Goal: Task Accomplishment & Management: Manage account settings

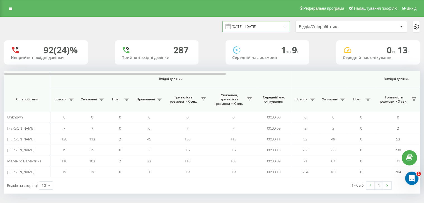
click at [258, 25] on input "12.09.2025 - 12.09.2025" at bounding box center [255, 26] width 67 height 11
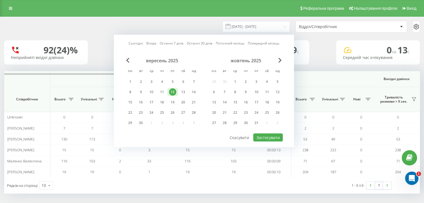
click at [134, 41] on link "Сьогодні" at bounding box center [135, 43] width 14 height 5
click at [271, 136] on button "Застосувати" at bounding box center [268, 138] width 30 height 8
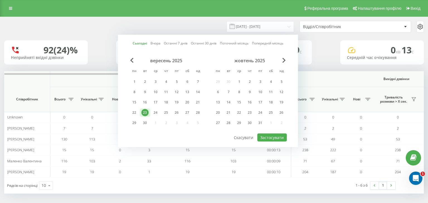
type input "[DATE] - [DATE]"
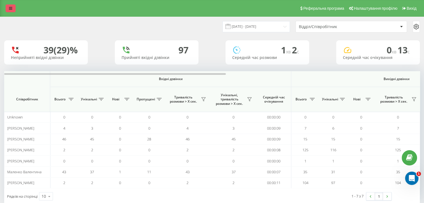
click at [14, 9] on link at bounding box center [11, 8] width 10 height 8
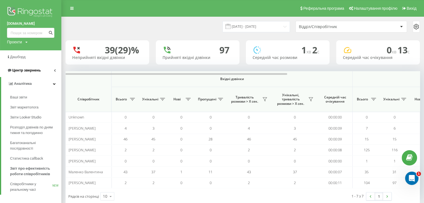
drag, startPoint x: 37, startPoint y: 78, endPoint x: 37, endPoint y: 75, distance: 3.2
click at [37, 77] on link "Аналiтика" at bounding box center [31, 83] width 60 height 13
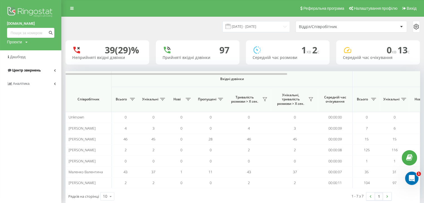
click at [37, 74] on link "Центр звернень" at bounding box center [30, 70] width 61 height 13
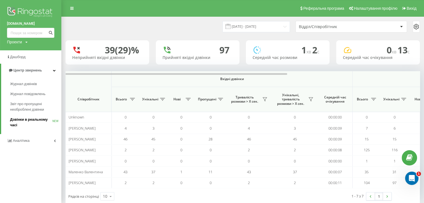
click at [27, 120] on span "Дзвінки в реальному часі" at bounding box center [31, 122] width 42 height 11
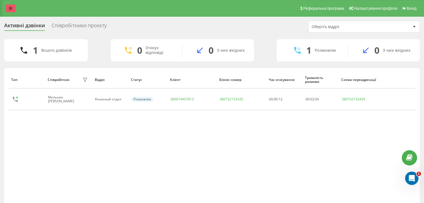
drag, startPoint x: 9, startPoint y: 7, endPoint x: 9, endPoint y: 10, distance: 3.3
click at [9, 7] on icon at bounding box center [10, 8] width 3 height 4
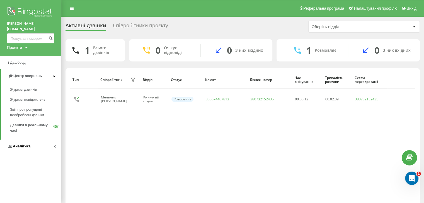
click at [28, 144] on span "Аналiтика" at bounding box center [22, 146] width 18 height 4
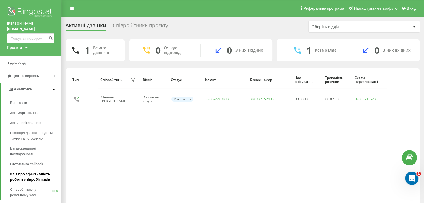
click at [36, 172] on span "Звіт про ефективність роботи співробітників" at bounding box center [34, 177] width 48 height 11
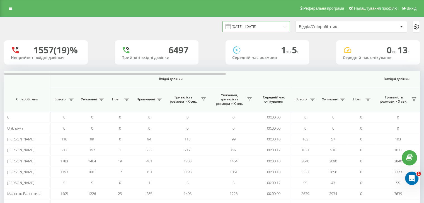
click at [261, 26] on input "23.08.2025 - 23.09.2025" at bounding box center [255, 26] width 67 height 11
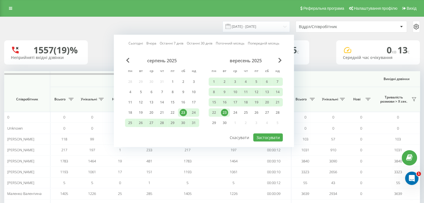
click at [137, 43] on link "Сьогодні" at bounding box center [135, 43] width 14 height 5
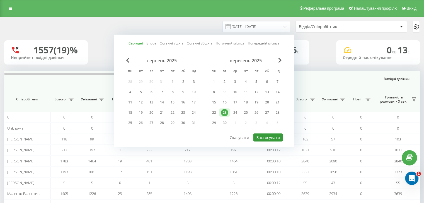
click at [271, 134] on button "Застосувати" at bounding box center [268, 138] width 30 height 8
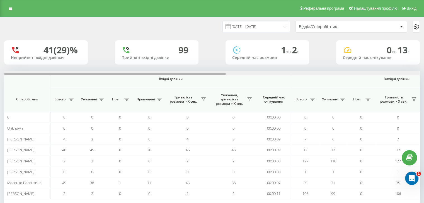
scroll to position [0, 362]
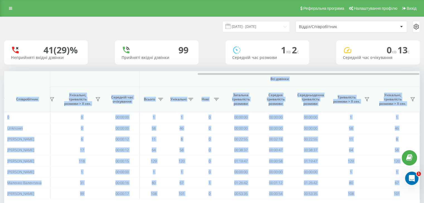
drag, startPoint x: 204, startPoint y: 75, endPoint x: 244, endPoint y: 76, distance: 40.1
click at [244, 76] on div "Вхідні дзвінки Вихідні дзвінки Всі дзвінки Співробітник Всього Унікальні Нові П…" at bounding box center [212, 135] width 416 height 128
click at [183, 82] on th "Всі дзвінки" at bounding box center [280, 79] width 280 height 16
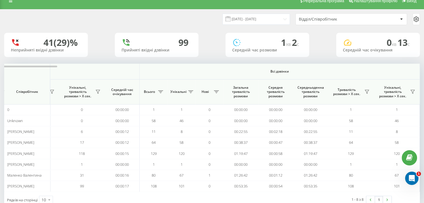
scroll to position [0, 0]
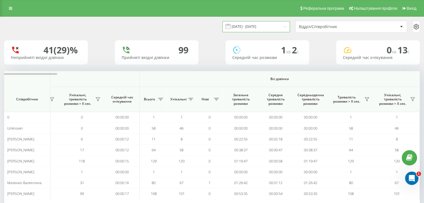
click at [248, 28] on input "[DATE] - [DATE]" at bounding box center [255, 26] width 67 height 11
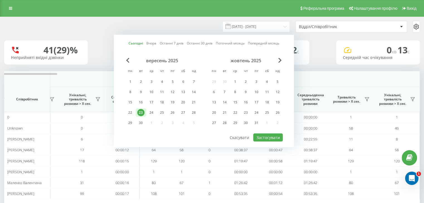
click at [198, 45] on link "Останні 30 днів" at bounding box center [200, 43] width 26 height 5
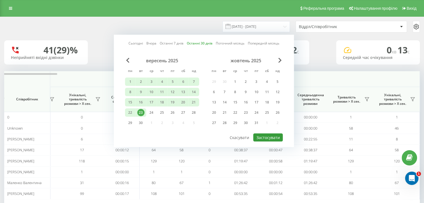
click at [266, 135] on button "Застосувати" at bounding box center [268, 138] width 30 height 8
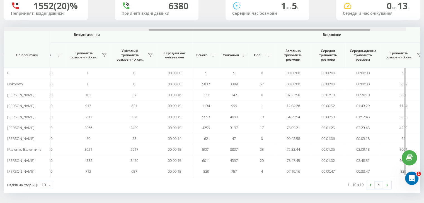
scroll to position [0, 362]
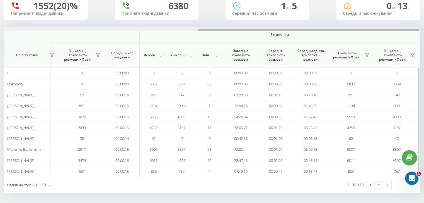
drag, startPoint x: 171, startPoint y: 30, endPoint x: 363, endPoint y: 35, distance: 192.1
click at [365, 35] on div "Вхідні дзвінки Вихідні дзвінки Всі дзвінки Співробітник Всього Унікальні Нові П…" at bounding box center [212, 102] width 416 height 150
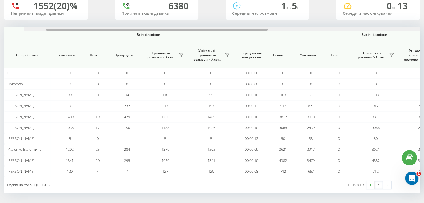
scroll to position [0, 0]
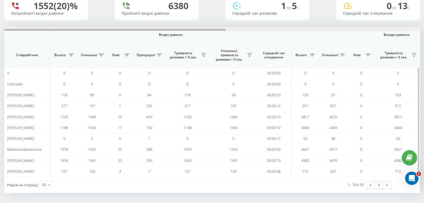
drag, startPoint x: 261, startPoint y: 29, endPoint x: 33, endPoint y: 27, distance: 227.7
click at [29, 29] on div at bounding box center [115, 30] width 222 height 2
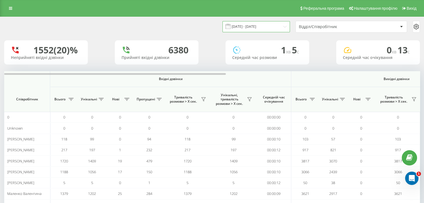
click at [248, 23] on input "25.08.2025 - 23.09.2025" at bounding box center [255, 26] width 67 height 11
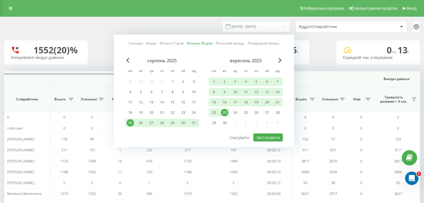
click at [136, 44] on link "Сьогодні" at bounding box center [135, 43] width 14 height 5
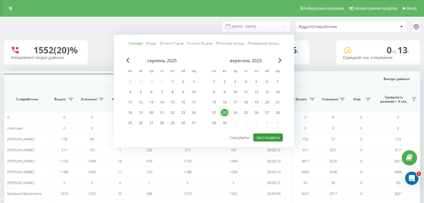
click at [258, 136] on button "Застосувати" at bounding box center [268, 138] width 30 height 8
type input "[DATE] - [DATE]"
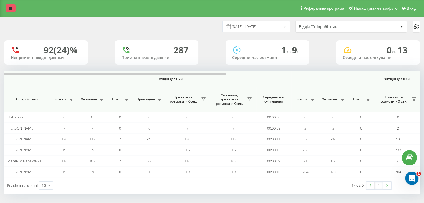
drag, startPoint x: 3, startPoint y: 7, endPoint x: 6, endPoint y: 6, distance: 3.2
click at [4, 7] on div "Реферальна програма Налаштування профілю Вихід" at bounding box center [212, 8] width 424 height 17
click at [8, 6] on link at bounding box center [11, 8] width 10 height 8
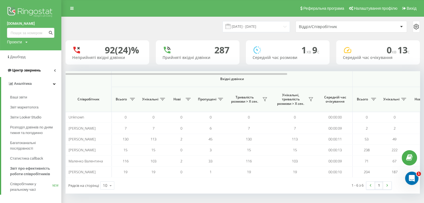
click at [35, 70] on span "Центр звернень" at bounding box center [26, 70] width 28 height 4
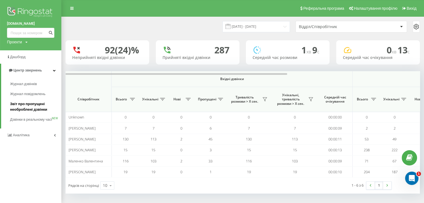
click at [31, 106] on span "Звіт про пропущені необроблені дзвінки" at bounding box center [34, 106] width 48 height 11
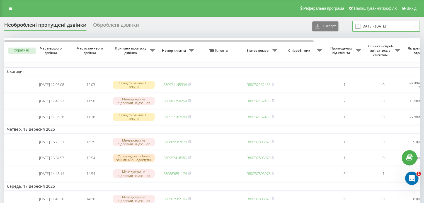
click at [369, 28] on input "[DATE] - [DATE]" at bounding box center [385, 26] width 67 height 11
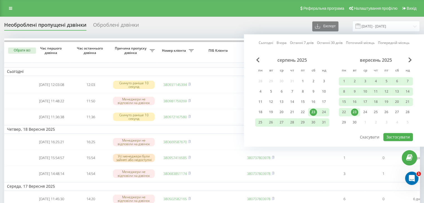
click at [268, 43] on link "Сьогодні" at bounding box center [266, 42] width 14 height 5
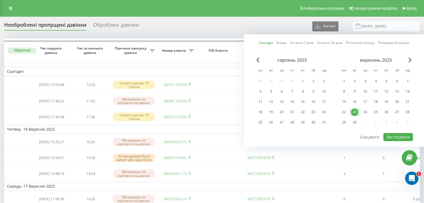
click at [214, 131] on td "Четвер, 18 Вересня 2025" at bounding box center [282, 129] width 557 height 8
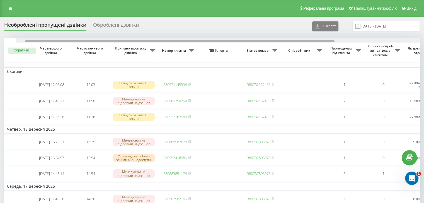
drag, startPoint x: 151, startPoint y: 41, endPoint x: 89, endPoint y: 38, distance: 61.7
click at [89, 38] on div at bounding box center [223, 40] width 415 height 4
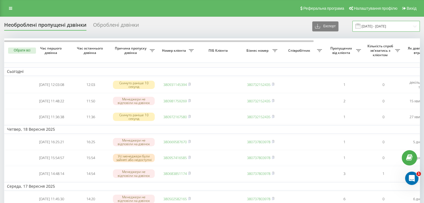
click at [373, 29] on input "[DATE] - [DATE]" at bounding box center [385, 26] width 67 height 11
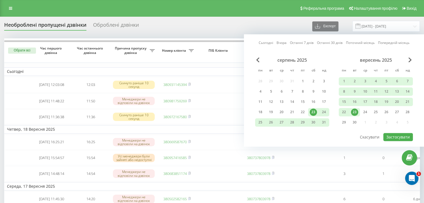
click at [259, 39] on div "Сьогодні Вчора Останні 7 днів Останні 30 днів Поточний місяць Попередній місяць…" at bounding box center [334, 90] width 180 height 113
click at [264, 42] on link "Сьогодні" at bounding box center [266, 42] width 14 height 5
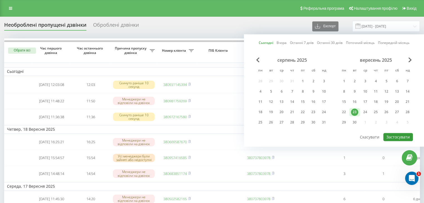
click at [396, 133] on button "Застосувати" at bounding box center [398, 137] width 30 height 8
type input "[DATE] - [DATE]"
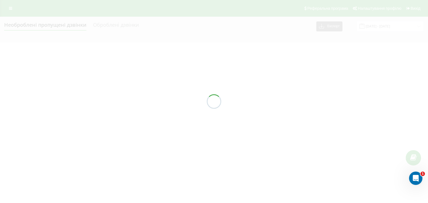
click at [397, 134] on div at bounding box center [214, 101] width 428 height 203
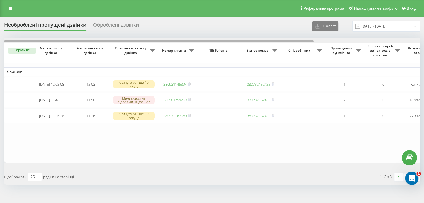
drag, startPoint x: 198, startPoint y: 41, endPoint x: 75, endPoint y: 33, distance: 123.2
click at [75, 33] on div "Необроблені пропущені дзвінки Оброблені дзвінки Експорт .csv .xlsx 23.09.2025 -…" at bounding box center [212, 103] width 416 height 164
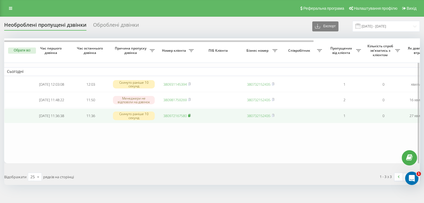
click at [190, 117] on rect at bounding box center [189, 116] width 2 height 3
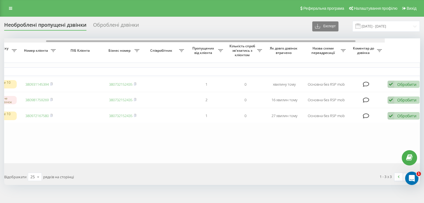
scroll to position [0, 142]
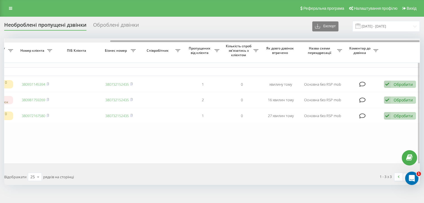
drag, startPoint x: 169, startPoint y: 41, endPoint x: 292, endPoint y: 38, distance: 122.7
click at [292, 38] on div at bounding box center [211, 40] width 415 height 4
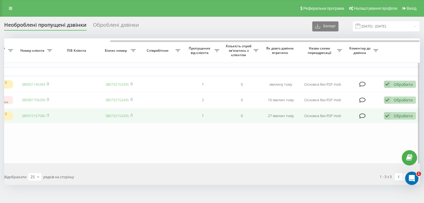
click at [394, 119] on div "Обробити" at bounding box center [403, 115] width 19 height 5
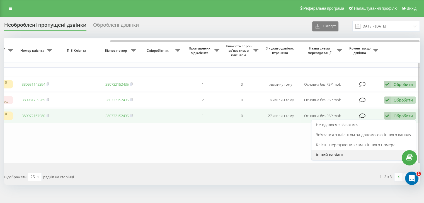
click at [347, 156] on div "Інший варіант" at bounding box center [363, 155] width 104 height 10
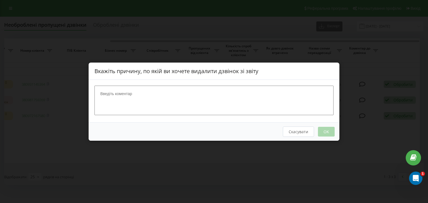
click at [140, 97] on textarea at bounding box center [213, 101] width 239 height 30
type textarea "вже зателефонували"
click at [322, 133] on button "OK" at bounding box center [326, 132] width 17 height 10
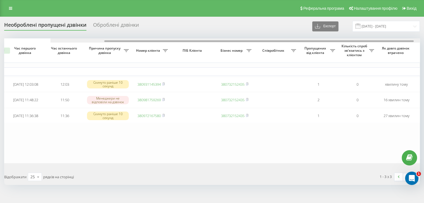
scroll to position [0, 0]
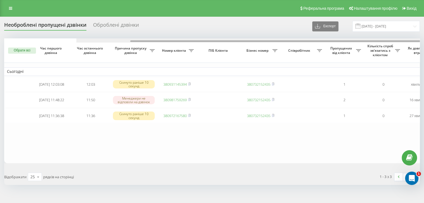
drag, startPoint x: 163, startPoint y: 42, endPoint x: 107, endPoint y: 40, distance: 56.3
click at [107, 40] on div at bounding box center [283, 40] width 415 height 4
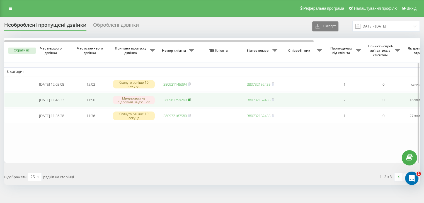
click at [190, 99] on icon at bounding box center [189, 99] width 3 height 3
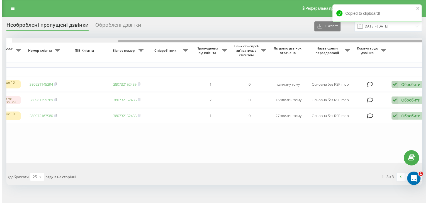
scroll to position [0, 142]
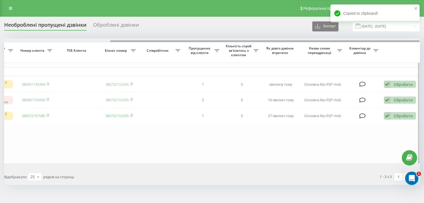
drag, startPoint x: 172, startPoint y: 41, endPoint x: 374, endPoint y: 60, distance: 203.5
click at [354, 44] on div "Обрати всі Час першого дзвінка Час останнього дзвінка Причина пропуску дзвінка …" at bounding box center [212, 100] width 416 height 125
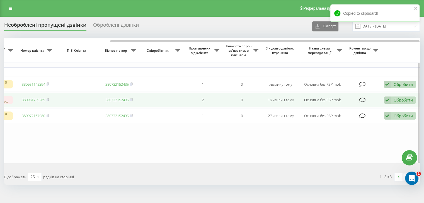
click at [400, 103] on div "Обробити" at bounding box center [403, 100] width 19 height 5
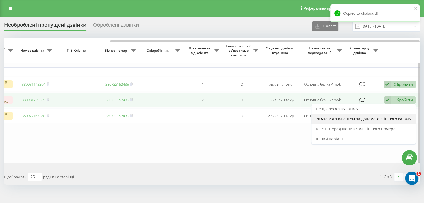
click at [377, 118] on span "Зв'язався з клієнтом за допомогою іншого каналу" at bounding box center [363, 119] width 95 height 5
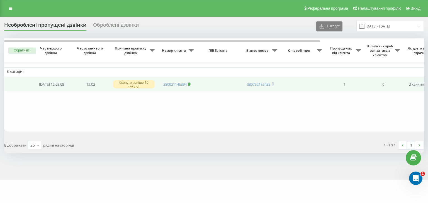
click at [189, 84] on rect at bounding box center [189, 84] width 2 height 3
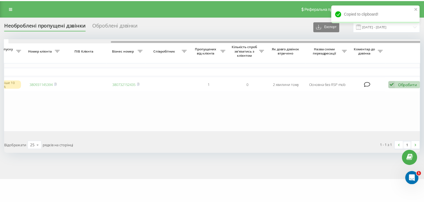
scroll to position [0, 137]
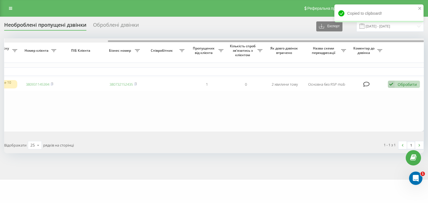
drag, startPoint x: 177, startPoint y: 42, endPoint x: 319, endPoint y: 43, distance: 142.2
click at [319, 43] on div "Обрати всі Час першого дзвінка Час останнього дзвінка Причина пропуску дзвінка …" at bounding box center [214, 84] width 420 height 93
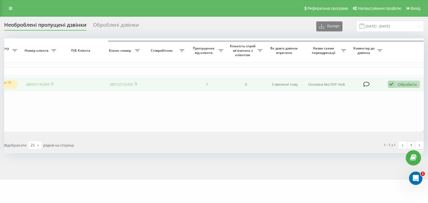
click at [405, 85] on div "Обробити" at bounding box center [407, 84] width 19 height 5
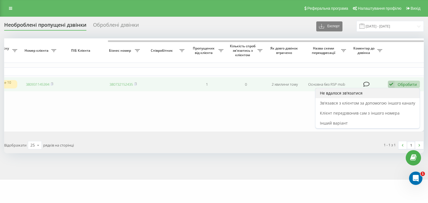
click at [365, 97] on div "Не вдалося зв'язатися" at bounding box center [368, 93] width 104 height 10
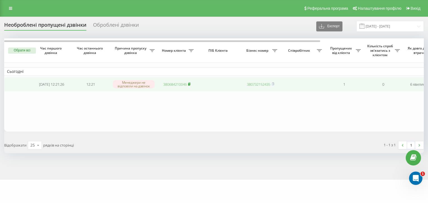
click at [190, 84] on icon at bounding box center [189, 84] width 2 height 3
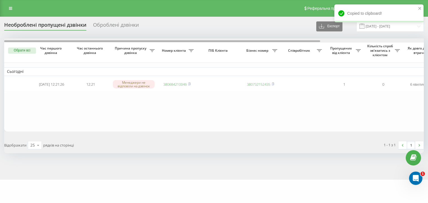
scroll to position [0, 137]
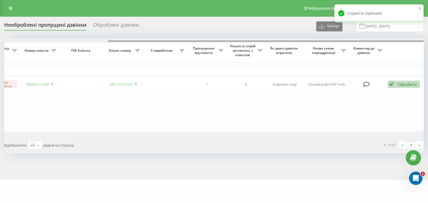
drag, startPoint x: 223, startPoint y: 42, endPoint x: 313, endPoint y: 40, distance: 90.3
click at [313, 40] on div at bounding box center [214, 40] width 420 height 4
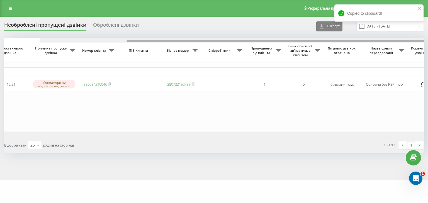
scroll to position [0, 0]
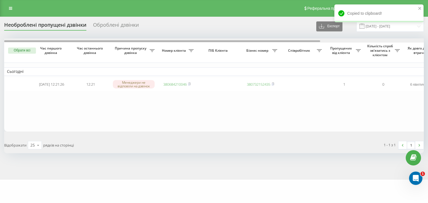
drag, startPoint x: 287, startPoint y: 42, endPoint x: 83, endPoint y: 23, distance: 204.3
click at [96, 31] on div "Необроблені пропущені дзвінки Оброблені дзвінки Експорт .csv .xlsx [DATE] - [DA…" at bounding box center [214, 87] width 420 height 133
